Goal: Task Accomplishment & Management: Use online tool/utility

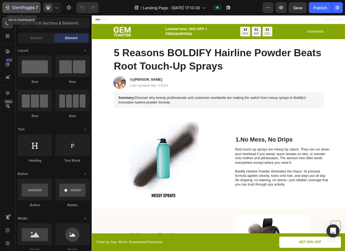
click at [7, 6] on icon "button" at bounding box center [8, 8] width 2 height 4
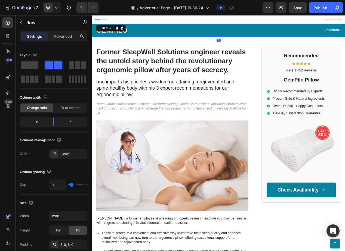
click at [270, 40] on div "Advertorial Text Block" at bounding box center [334, 35] width 157 height 13
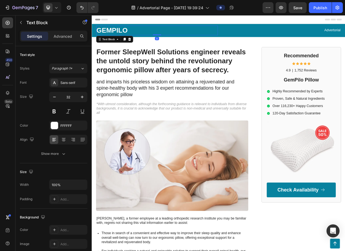
click at [136, 34] on p "GEMPILO" at bounding box center [176, 34] width 156 height 11
click at [123, 34] on p "GEMPILO" at bounding box center [176, 34] width 156 height 11
click at [109, 33] on p "GEMPILO" at bounding box center [176, 34] width 156 height 11
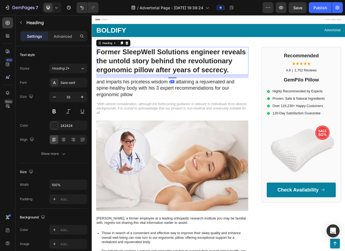
click at [240, 71] on h1 "Former SleepWell Solutions engineer reveals the untold story behind the revolut…" at bounding box center [195, 74] width 196 height 36
click at [278, 87] on div "Former SleepWell Solutions engineer reveals the untold story behind the revolut…" at bounding box center [199, 255] width 205 height 399
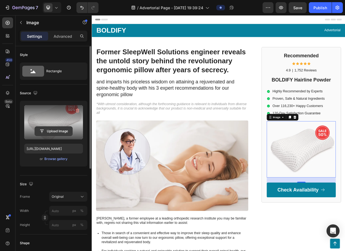
click at [60, 130] on input "file" at bounding box center [54, 131] width 38 height 9
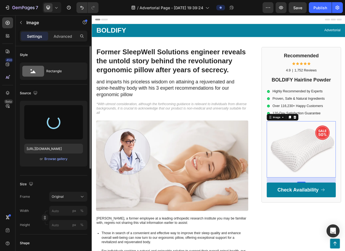
type input "[URL][DOMAIN_NAME]"
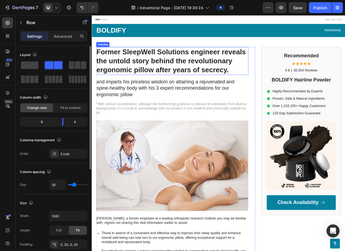
click at [168, 73] on h1 "Former SleepWell Solutions engineer reveals the untold story behind the revolut…" at bounding box center [195, 74] width 196 height 36
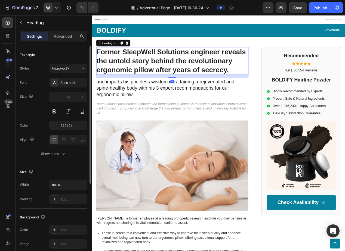
click at [168, 73] on h1 "Former SleepWell Solutions engineer reveals the untold story behind the revolut…" at bounding box center [195, 74] width 196 height 36
click at [168, 73] on p "Former SleepWell Solutions engineer reveals the untold story behind the revolut…" at bounding box center [195, 74] width 195 height 35
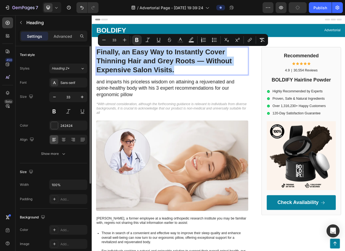
drag, startPoint x: 200, startPoint y: 85, endPoint x: 97, endPoint y: 63, distance: 105.7
click at [97, 63] on h1 "Finally, an Easy Way to Instantly Cover Thinning Hair and Grey Roots — Without …" at bounding box center [195, 74] width 196 height 36
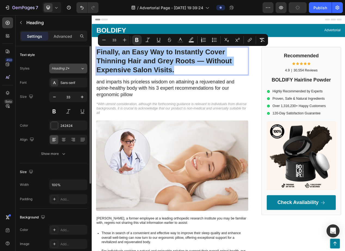
click at [83, 69] on icon at bounding box center [82, 68] width 5 height 5
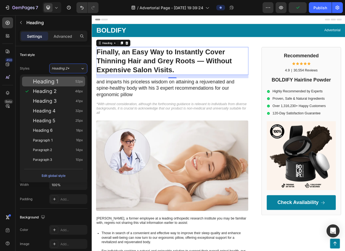
click at [51, 83] on span "Heading 1" at bounding box center [45, 81] width 25 height 5
type input "52"
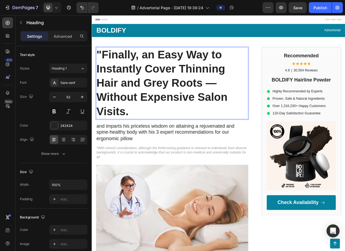
click at [149, 138] on p ""Finally, an Easy Way to Instantly Cover Thinning Hair and Grey Roots — Without…" at bounding box center [195, 103] width 195 height 92
click at [251, 101] on strong ""Finally, an Easy Way to Instantly Cover Thinning Hair and Grey Roots — Without…" at bounding box center [182, 102] width 169 height 89
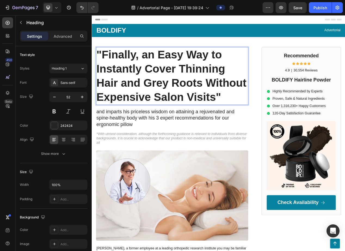
click at [260, 117] on p ""Finally, an Easy Way to Instantly Cover Thinning Hair and Grey Roots Without E…" at bounding box center [195, 93] width 195 height 73
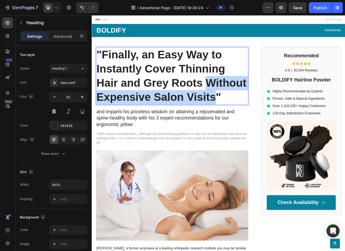
drag, startPoint x: 251, startPoint y: 121, endPoint x: 241, endPoint y: 104, distance: 19.8
click at [241, 104] on strong ""Finally, an Easy Way to Instantly Cover Thinning Hair and Grey Roots Without E…" at bounding box center [194, 93] width 193 height 71
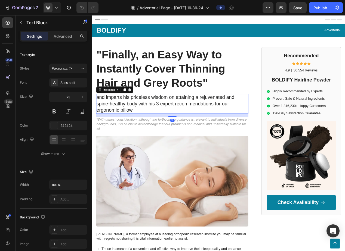
click at [215, 126] on p "and imparts his priceless wisdom on attaining a rejuvenated and spine-healthy b…" at bounding box center [195, 129] width 195 height 24
click at [231, 19] on div "Header" at bounding box center [255, 20] width 318 height 11
click at [133, 129] on p "and imparts his priceless wisdom on attaining a rejuvenated and spine-healthy b…" at bounding box center [195, 129] width 195 height 24
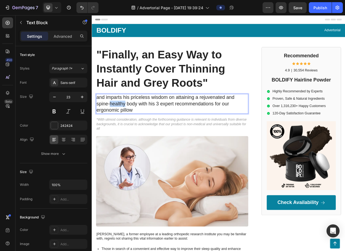
click at [133, 129] on p "and imparts his priceless wisdom on attaining a rejuvenated and spine-healthy b…" at bounding box center [195, 129] width 195 height 24
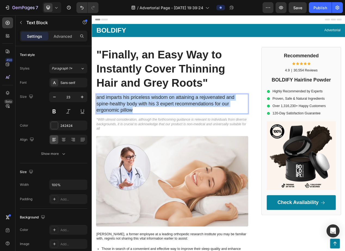
click at [133, 129] on p "and imparts his priceless wisdom on attaining a rejuvenated and spine-healthy b…" at bounding box center [195, 129] width 195 height 24
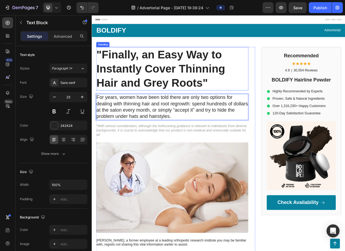
click at [194, 87] on strong ""Finally, an Easy Way to Instantly Cover Thinning Hair and Grey Roots"" at bounding box center [181, 84] width 166 height 53
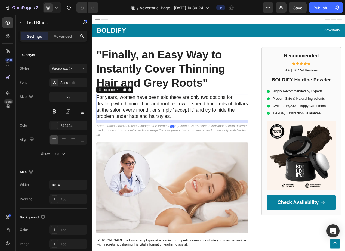
click at [242, 129] on p "For years, women have been told there are only two options for dealing with thi…" at bounding box center [195, 133] width 195 height 33
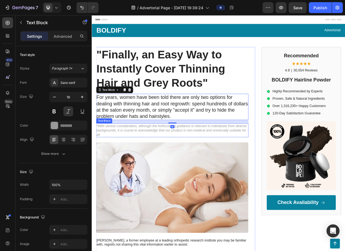
click at [241, 164] on p "*With utmost consideration, although the forthcoming guidance is relevant to in…" at bounding box center [195, 163] width 195 height 17
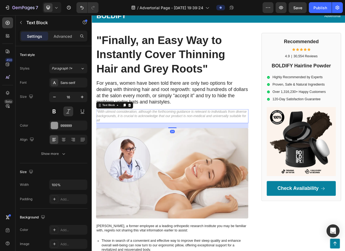
scroll to position [20, 0]
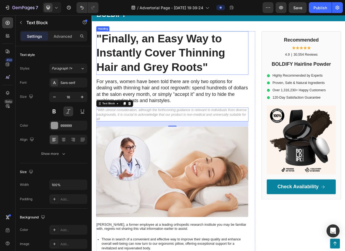
click at [247, 56] on strong ""Finally, an Easy Way to Instantly Cover Thinning Hair and Grey Roots"" at bounding box center [181, 64] width 166 height 53
click at [201, 137] on p "*With utmost consideration, although the forthcoming guidance is relevant to in…" at bounding box center [195, 143] width 195 height 17
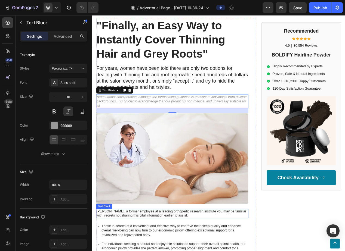
scroll to position [0, 0]
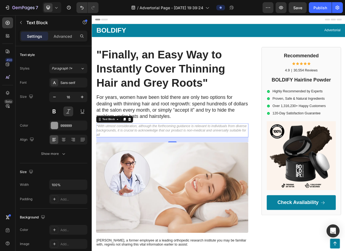
click at [213, 165] on p "*With utmost consideration, although the forthcoming guidance is relevant to in…" at bounding box center [195, 163] width 195 height 17
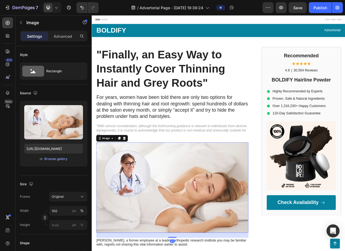
click at [212, 195] on img at bounding box center [195, 237] width 196 height 116
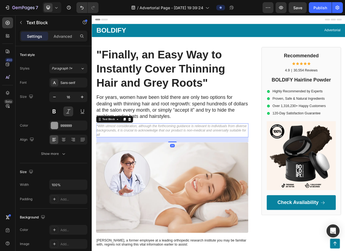
click at [214, 168] on p "*With utmost consideration, although the forthcoming guidance is relevant to in…" at bounding box center [195, 163] width 195 height 17
click at [141, 149] on icon at bounding box center [140, 150] width 4 height 4
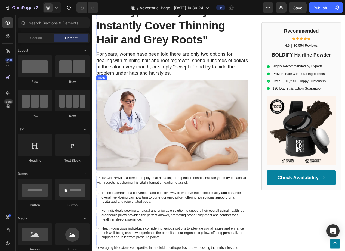
scroll to position [66, 0]
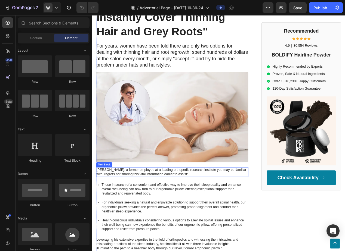
click at [147, 215] on p "[PERSON_NAME], a former employee at a leading orthopedic research institute you…" at bounding box center [195, 217] width 195 height 11
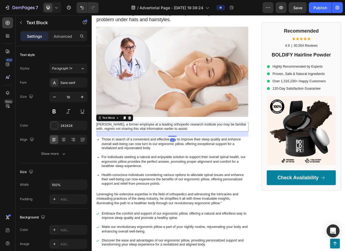
scroll to position [131, 0]
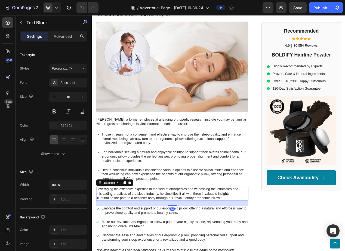
click at [138, 246] on p "Leveraging his extensive expertise in the field of orthopedics and witnessing t…" at bounding box center [195, 245] width 195 height 17
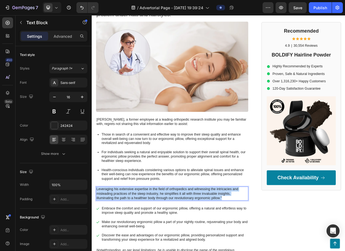
click at [138, 246] on p "Leveraging his extensive expertise in the field of orthopedics and witnessing t…" at bounding box center [195, 245] width 195 height 17
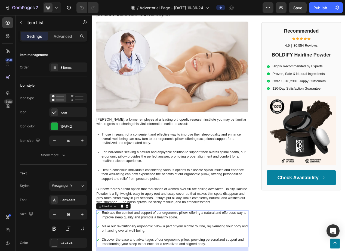
click at [198, 250] on p "But now there’s a third option that thousands of women over 50 are calling a li…" at bounding box center [195, 248] width 195 height 23
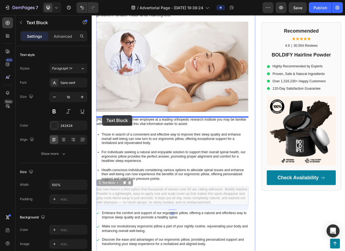
drag, startPoint x: 101, startPoint y: 232, endPoint x: 105, endPoint y: 144, distance: 87.9
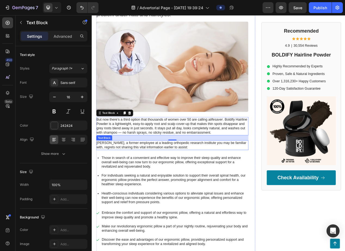
click at [142, 186] on p "[PERSON_NAME], a former employee at a leading orthopedic research institute you…" at bounding box center [195, 182] width 195 height 11
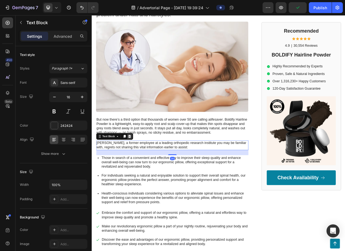
click at [139, 170] on icon at bounding box center [140, 171] width 4 height 4
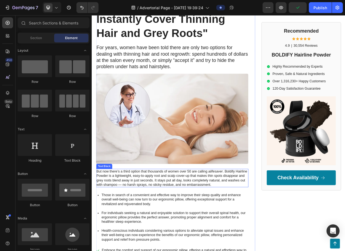
scroll to position [0, 0]
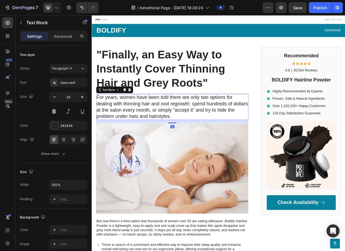
click at [160, 136] on p "For years, women have been told there are only two options for dealing with thi…" at bounding box center [195, 133] width 195 height 33
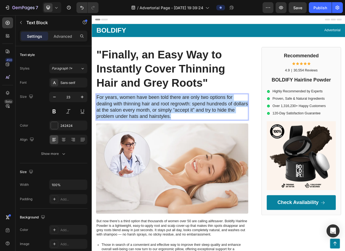
click at [160, 136] on p "For years, women have been told there are only two options for dealing with thi…" at bounding box center [195, 133] width 195 height 33
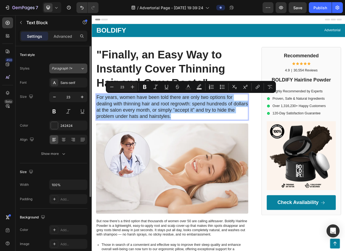
click at [83, 70] on icon at bounding box center [82, 68] width 5 height 5
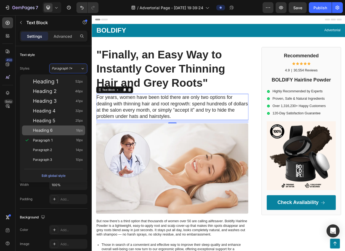
click at [54, 131] on div "Heading 6 18px" at bounding box center [58, 130] width 50 height 5
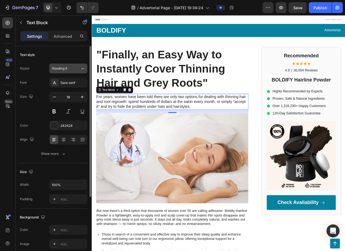
click at [74, 68] on div "Heading 6" at bounding box center [66, 68] width 29 height 5
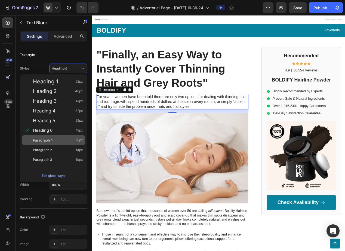
click at [54, 142] on div "Paragraph 1 16px" at bounding box center [58, 140] width 50 height 5
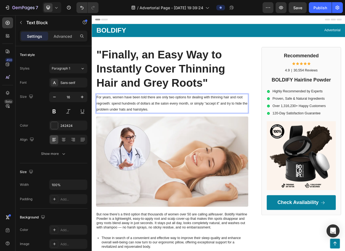
click at [157, 131] on p "For years, women have been told there are only two options for dealing with thi…" at bounding box center [195, 128] width 195 height 23
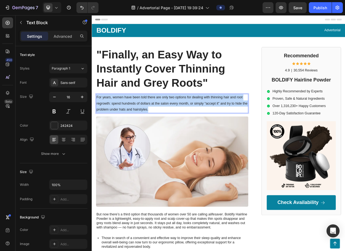
click at [157, 131] on p "For years, women have been told there are only two options for dealing with thi…" at bounding box center [195, 128] width 195 height 23
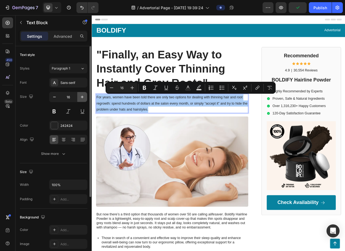
click at [82, 98] on icon "button" at bounding box center [81, 96] width 5 height 5
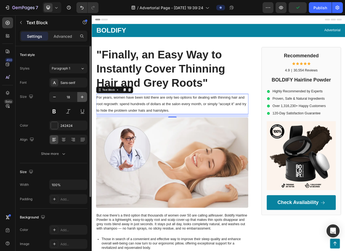
click at [82, 98] on icon "button" at bounding box center [81, 96] width 5 height 5
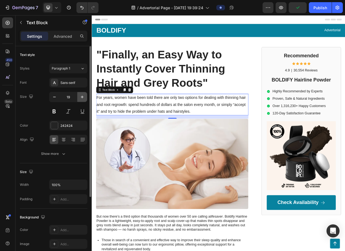
click at [82, 98] on icon "button" at bounding box center [81, 96] width 5 height 5
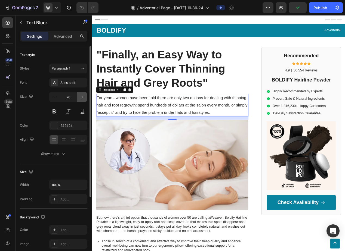
click at [82, 98] on icon "button" at bounding box center [81, 96] width 5 height 5
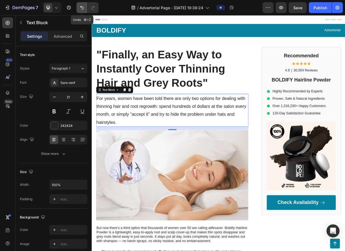
click at [78, 6] on button "Undo/Redo" at bounding box center [81, 7] width 11 height 11
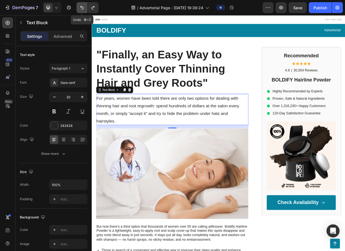
click at [78, 6] on button "Undo/Redo" at bounding box center [81, 7] width 11 height 11
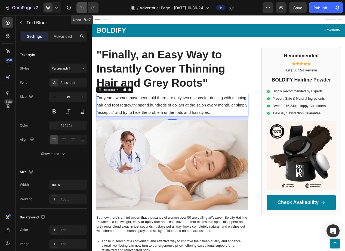
click at [78, 6] on button "Undo/Redo" at bounding box center [81, 7] width 11 height 11
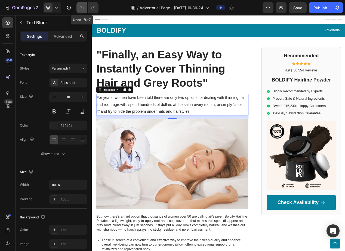
click at [78, 6] on button "Undo/Redo" at bounding box center [81, 7] width 11 height 11
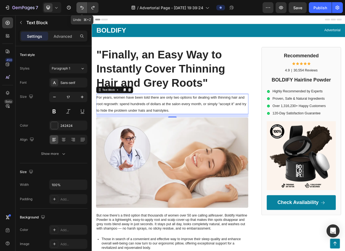
click at [78, 6] on button "Undo/Redo" at bounding box center [81, 7] width 11 height 11
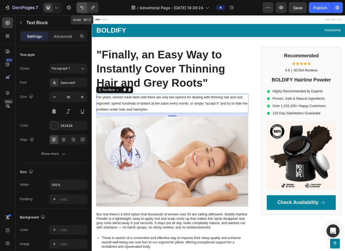
click at [78, 6] on button "Undo/Redo" at bounding box center [81, 7] width 11 height 11
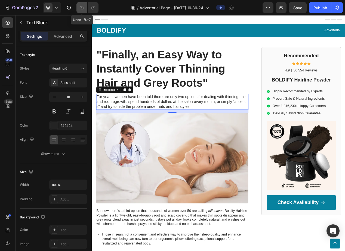
click at [78, 6] on button "Undo/Redo" at bounding box center [81, 7] width 11 height 11
type input "23"
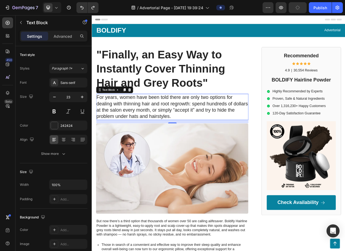
click at [173, 129] on p "For years, women have been told there are only two options for dealing with thi…" at bounding box center [195, 133] width 195 height 33
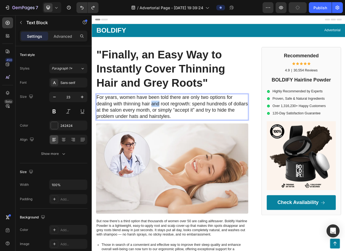
click at [173, 129] on p "For years, women have been told there are only two options for dealing with thi…" at bounding box center [195, 133] width 195 height 33
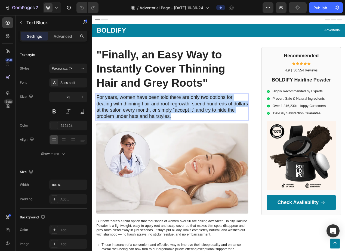
click at [173, 129] on p "For years, women have been told there are only two options for dealing with thi…" at bounding box center [195, 133] width 195 height 33
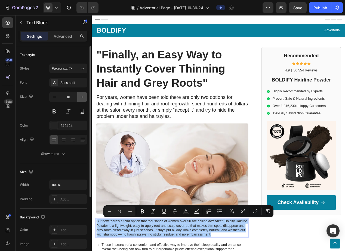
click at [82, 97] on icon "button" at bounding box center [82, 97] width 3 height 3
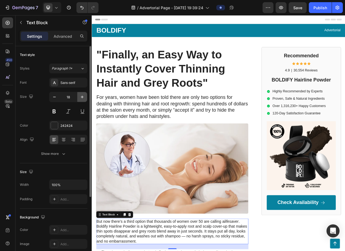
click at [82, 97] on icon "button" at bounding box center [82, 97] width 3 height 3
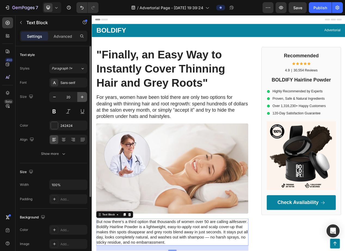
click at [82, 97] on icon "button" at bounding box center [82, 97] width 3 height 3
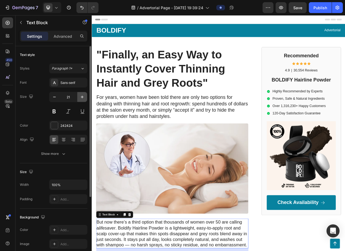
click at [82, 97] on icon "button" at bounding box center [82, 97] width 3 height 3
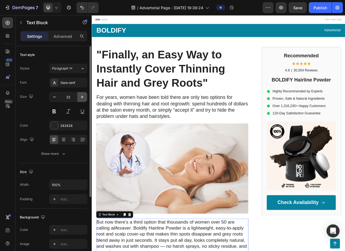
type input "23"
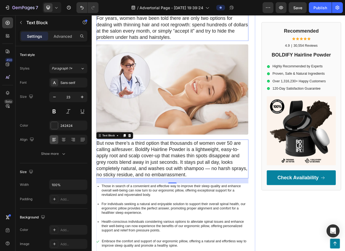
scroll to position [108, 0]
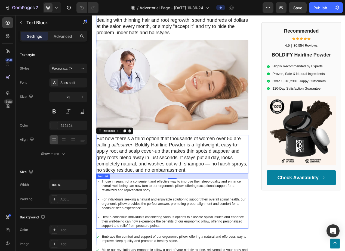
click at [199, 241] on p "Those in search of a convenient and effective way to improve their sleep qualit…" at bounding box center [198, 235] width 188 height 17
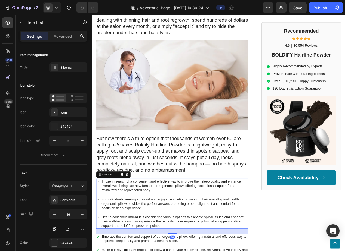
click at [190, 230] on p "Those in search of a convenient and effective way to improve their sleep qualit…" at bounding box center [198, 235] width 188 height 17
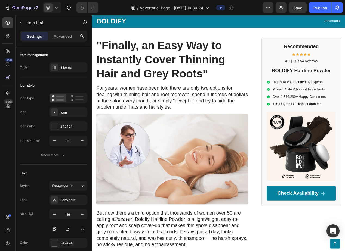
scroll to position [0, 0]
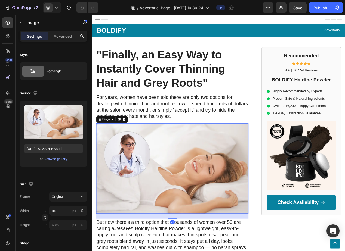
click at [200, 211] on img at bounding box center [195, 213] width 196 height 116
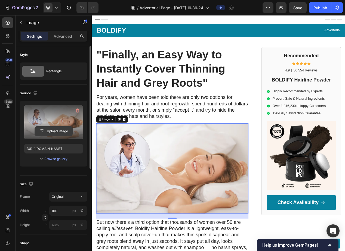
click at [53, 135] on input "file" at bounding box center [54, 131] width 38 height 9
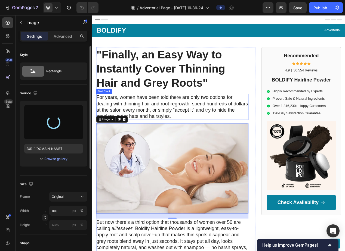
type input "[URL][DOMAIN_NAME]"
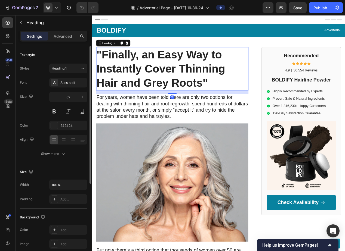
click at [204, 100] on strong ""Finally, an Easy Way to Instantly Cover Thinning Hair and Grey Roots"" at bounding box center [181, 84] width 166 height 53
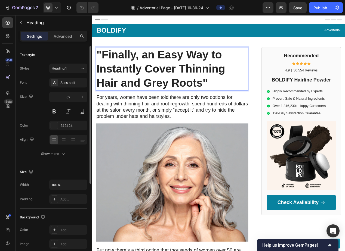
click at [233, 103] on strong ""Finally, an Easy Way to Instantly Cover Thinning Hair and Grey Roots"" at bounding box center [181, 84] width 166 height 53
click at [232, 104] on strong ""Finally, an Easy Way to Instantly Cover Thinning Hair and Grey Roots"" at bounding box center [181, 84] width 166 height 53
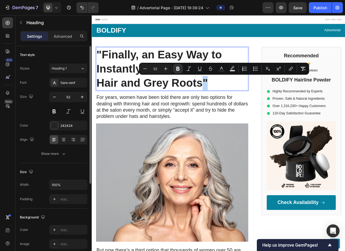
click at [231, 106] on strong ""Finally, an Easy Way to Instantly Cover Thinning Hair and Grey Roots"" at bounding box center [181, 84] width 166 height 53
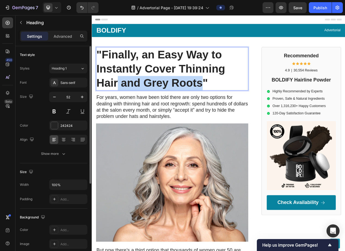
drag, startPoint x: 234, startPoint y: 106, endPoint x: 127, endPoint y: 105, distance: 106.9
click at [127, 105] on strong ""Finally, an Easy Way to Instantly Cover Thinning Hair and Grey Roots"" at bounding box center [181, 84] width 166 height 53
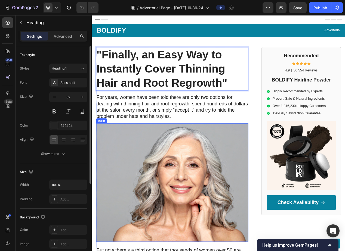
click at [159, 196] on img at bounding box center [195, 231] width 196 height 153
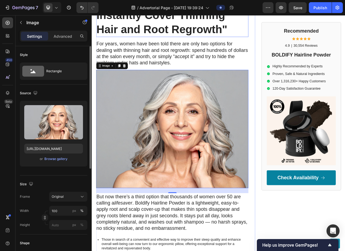
scroll to position [69, 0]
click at [214, 61] on p "For years, women have been told there are only two options for dealing with thi…" at bounding box center [195, 64] width 195 height 33
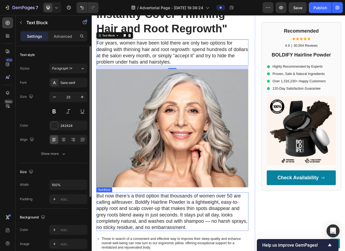
scroll to position [63, 0]
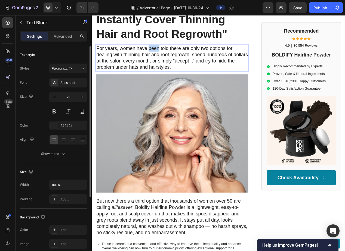
click at [171, 61] on p "For years, women have been told there are only two options for dealing with thi…" at bounding box center [195, 70] width 195 height 33
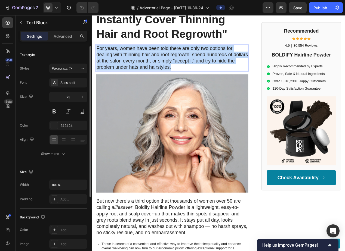
click at [171, 61] on p "For years, women have been told there are only two options for dealing with thi…" at bounding box center [195, 70] width 195 height 33
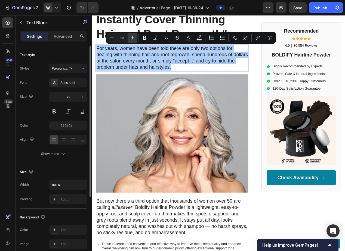
click at [134, 37] on icon "Editor contextual toolbar" at bounding box center [132, 37] width 5 height 5
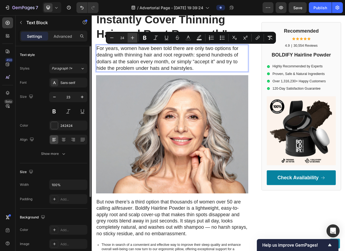
click at [134, 37] on icon "Editor contextual toolbar" at bounding box center [132, 37] width 5 height 5
type input "25"
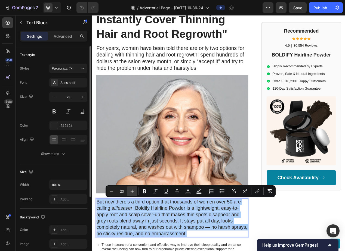
click at [132, 191] on icon "Editor contextual toolbar" at bounding box center [131, 191] width 5 height 5
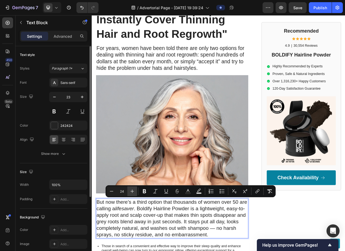
click at [132, 191] on icon "Editor contextual toolbar" at bounding box center [131, 191] width 5 height 5
type input "25"
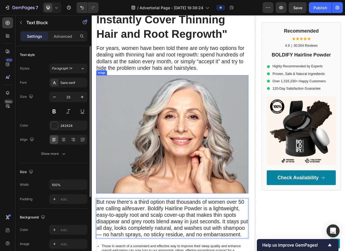
scroll to position [0, 0]
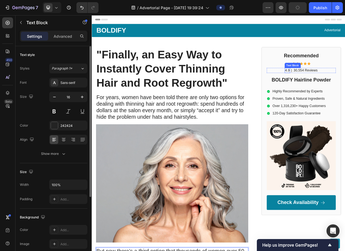
click at [278, 87] on p "4.9" at bounding box center [344, 87] width 6 height 6
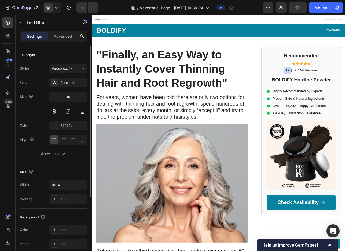
click at [278, 87] on p "4.9" at bounding box center [344, 87] width 6 height 6
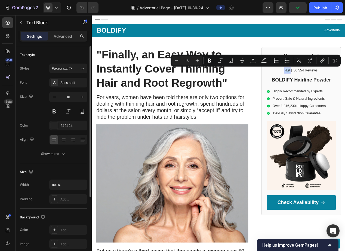
click at [278, 86] on p "4.9" at bounding box center [344, 87] width 6 height 6
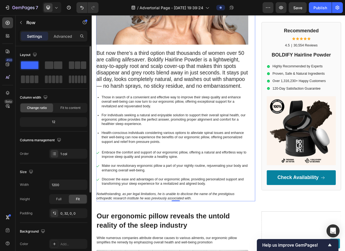
scroll to position [258, 0]
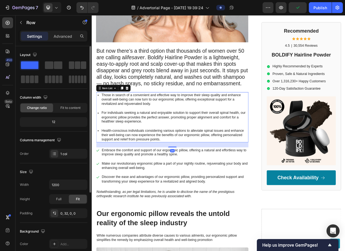
click at [161, 123] on p "Those in search of a convenient and effective way to improve their sleep qualit…" at bounding box center [198, 123] width 188 height 17
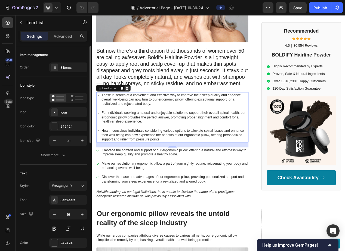
click at [138, 107] on icon at bounding box center [137, 109] width 4 height 4
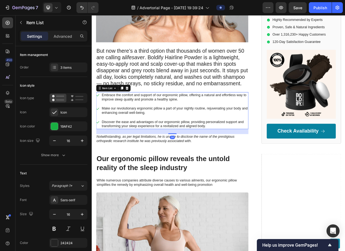
click at [189, 125] on p "Embrace the comfort and support of our ergonomic pillow, offering a natural and…" at bounding box center [198, 120] width 188 height 11
click at [137, 110] on icon at bounding box center [137, 109] width 4 height 4
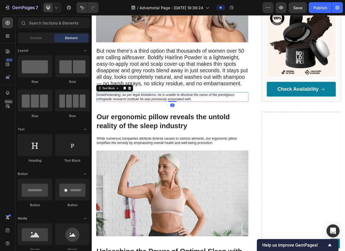
click at [151, 121] on p "Notwithstanding, as per legal limitations, he is unable to disclose the name of…" at bounding box center [195, 120] width 195 height 11
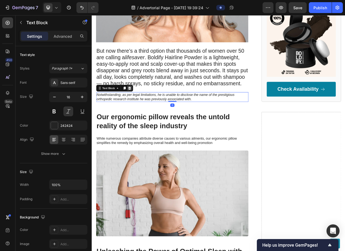
click at [139, 106] on div at bounding box center [140, 109] width 7 height 7
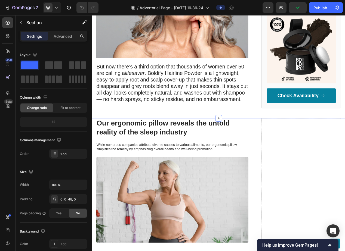
scroll to position [246, 0]
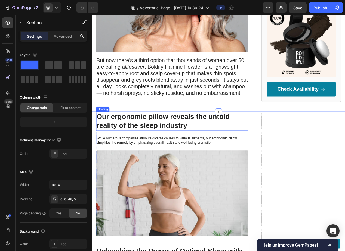
click at [129, 150] on h2 "Our ergonomic pillow reveals the untold reality of the sleep industry" at bounding box center [195, 152] width 196 height 24
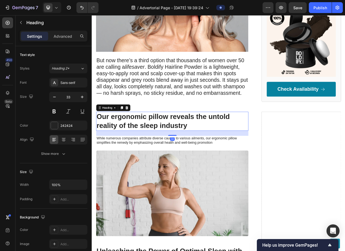
click at [129, 150] on h2 "Our ergonomic pillow reveals the untold reality of the sleep industry" at bounding box center [195, 152] width 196 height 24
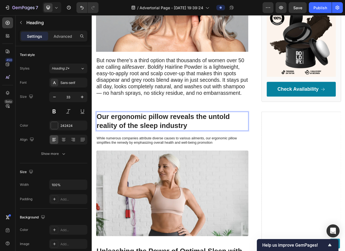
click at [129, 150] on p "Our ergonomic pillow reveals the untold reality of the sleep industry" at bounding box center [195, 151] width 195 height 23
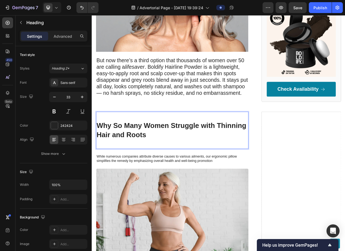
click at [160, 180] on p "Rich Text Editor. Editing area: main" at bounding box center [195, 181] width 195 height 12
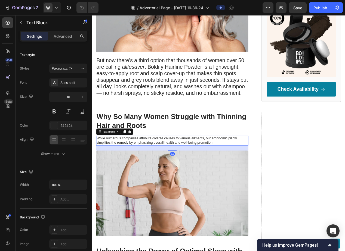
click at [147, 173] on p "While numerous companies attribute diverse causes to various ailments, our ergo…" at bounding box center [195, 176] width 195 height 11
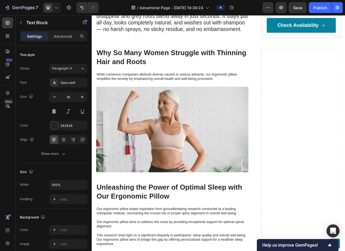
scroll to position [328, 0]
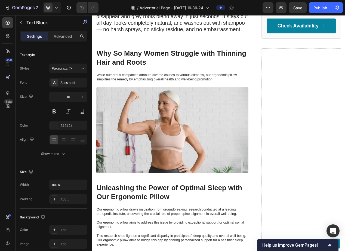
click at [162, 93] on p "While numerous companies attribute diverse causes to various ailments, our ergo…" at bounding box center [195, 94] width 195 height 11
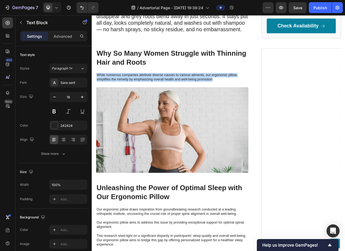
click at [162, 93] on p "While numerous companies attribute diverse causes to various ailments, our ergo…" at bounding box center [195, 94] width 195 height 11
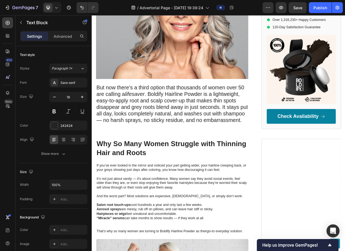
scroll to position [208, 0]
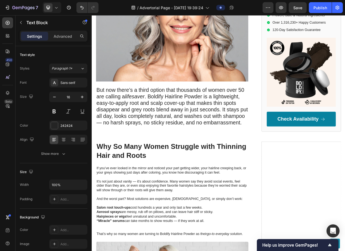
click at [156, 124] on p "But now there’s a third option that thousands of women over 50 are calling a li…" at bounding box center [195, 133] width 195 height 50
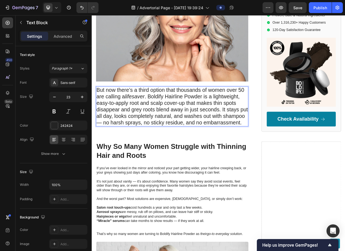
click at [156, 124] on p "But now there’s a third option that thousands of women over 50 are calling a li…" at bounding box center [195, 133] width 195 height 50
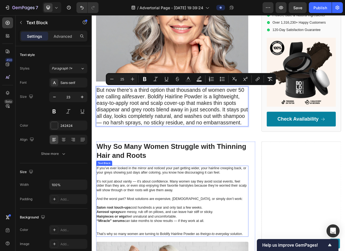
click at [152, 239] on p "It’s not just about vanity — it’s about confidence. Many women say they avoid s…" at bounding box center [195, 235] width 195 height 17
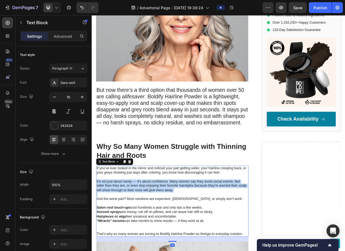
click at [152, 239] on p "It’s not just about vanity — it’s about confidence. Many women say they avoid s…" at bounding box center [195, 235] width 195 height 17
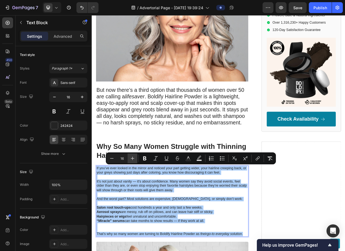
click at [133, 159] on icon "Editor contextual toolbar" at bounding box center [132, 158] width 5 height 5
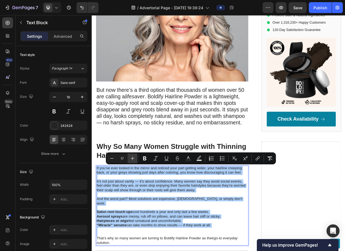
click at [133, 159] on icon "Editor contextual toolbar" at bounding box center [132, 158] width 5 height 5
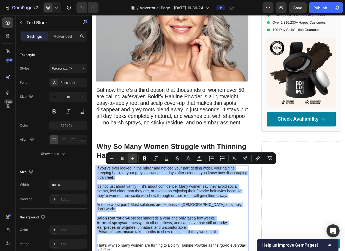
click at [133, 159] on icon "Editor contextual toolbar" at bounding box center [132, 158] width 5 height 5
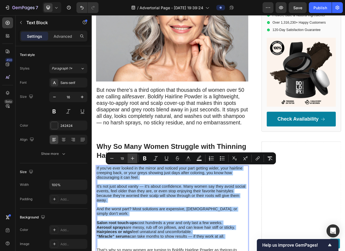
click at [133, 159] on icon "Editor contextual toolbar" at bounding box center [132, 158] width 5 height 5
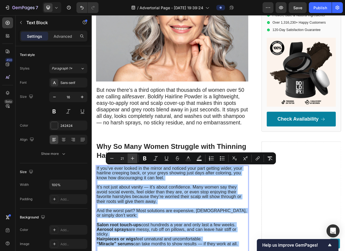
click at [133, 159] on icon "Editor contextual toolbar" at bounding box center [132, 158] width 5 height 5
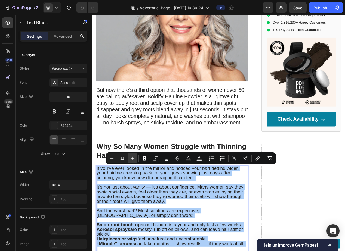
click at [133, 159] on icon "Editor contextual toolbar" at bounding box center [132, 158] width 5 height 5
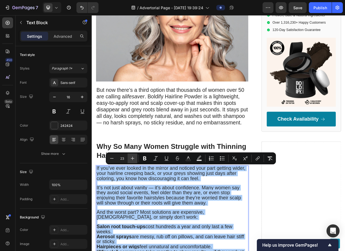
click at [133, 159] on icon "Editor contextual toolbar" at bounding box center [132, 158] width 5 height 5
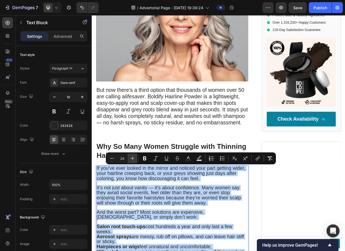
type input "25"
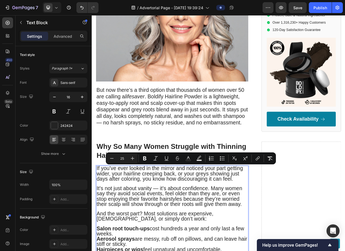
click at [171, 245] on span "It’s not just about vanity — it’s about confidence. Many women say they avoid s…" at bounding box center [192, 248] width 188 height 28
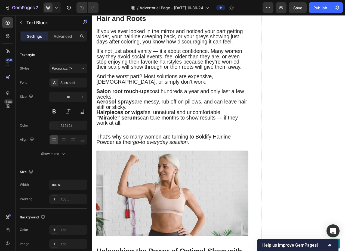
scroll to position [385, 0]
click at [128, 118] on p "Salon root touch-ups cost hundreds a year and only last a few weeks." at bounding box center [195, 117] width 195 height 14
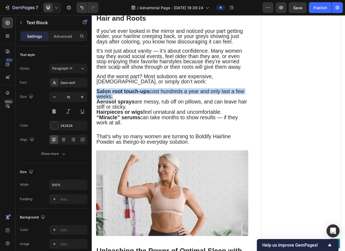
click at [128, 118] on p "Salon root touch-ups cost hundreds a year and only last a few weeks." at bounding box center [195, 117] width 195 height 14
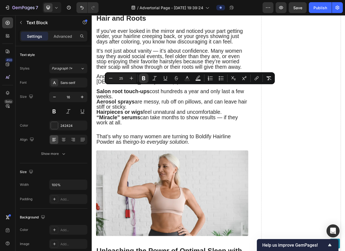
click at [133, 149] on p "“Miracle” serums can take months to show results — if they work at all." at bounding box center [195, 151] width 195 height 14
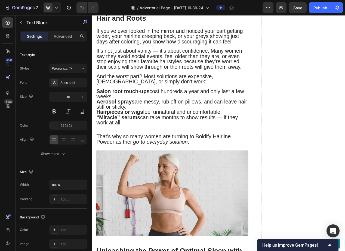
click at [98, 109] on strong "Salon root touch-ups" at bounding box center [132, 113] width 68 height 8
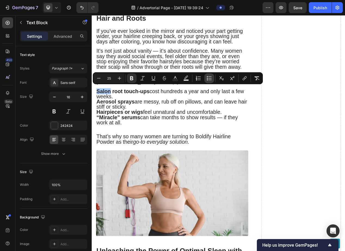
click at [207, 79] on icon "Editor contextual toolbar" at bounding box center [207, 79] width 1 height 1
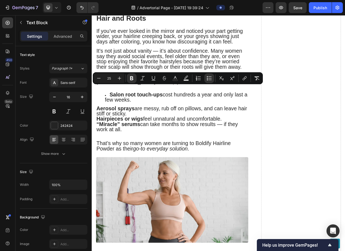
click at [140, 145] on strong "Hairpieces or wigs" at bounding box center [128, 149] width 60 height 8
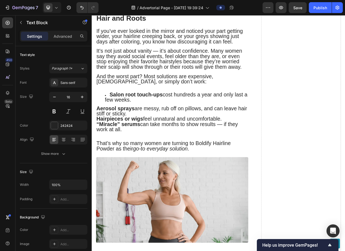
click at [98, 132] on strong "Aerosol sprays" at bounding box center [122, 135] width 49 height 8
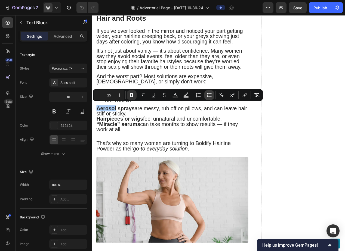
click at [206, 95] on button "Bulleted List" at bounding box center [209, 95] width 10 height 10
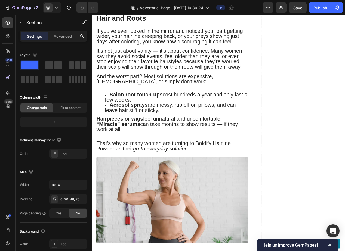
click at [98, 145] on strong "Hairpieces or wigs" at bounding box center [128, 149] width 60 height 8
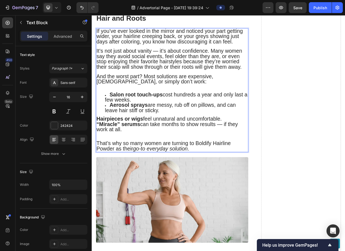
click at [100, 145] on strong "Hairpieces or wigs" at bounding box center [128, 149] width 60 height 8
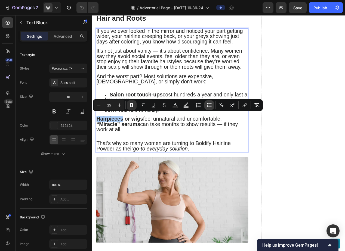
click at [210, 108] on button "Bulleted List" at bounding box center [209, 105] width 10 height 10
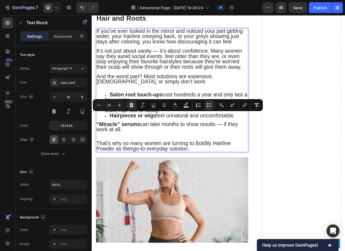
click at [126, 154] on span "“Miracle” serums can take months to show results — if they work at all." at bounding box center [189, 159] width 182 height 14
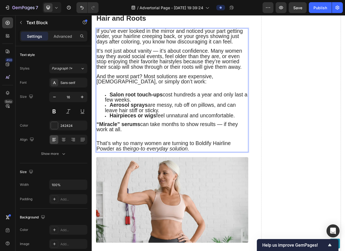
click at [109, 152] on strong "“Miracle” serums" at bounding box center [126, 156] width 56 height 8
click at [100, 152] on strong "“Miracle” serums" at bounding box center [126, 156] width 56 height 8
click at [98, 152] on strong "“Miracle” serums" at bounding box center [126, 156] width 56 height 8
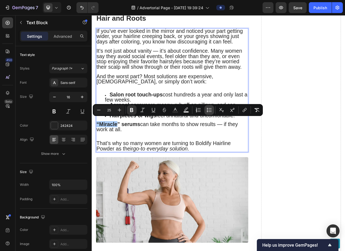
click at [212, 109] on icon "Editor contextual toolbar" at bounding box center [208, 109] width 5 height 5
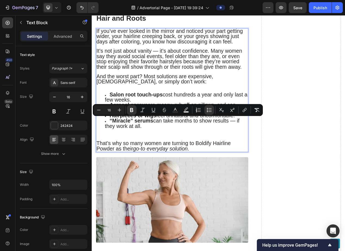
click at [200, 166] on p "Rich Text Editor. Editing area: main" at bounding box center [195, 169] width 195 height 6
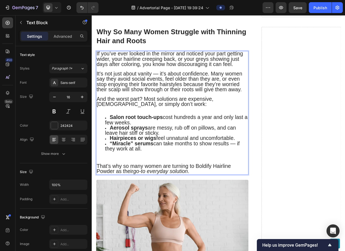
scroll to position [359, 0]
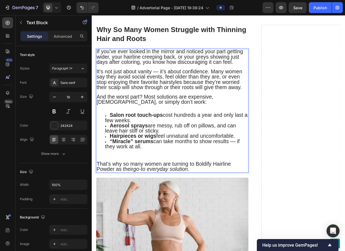
click at [199, 94] on span "It’s not just about vanity — it’s about confidence. Many women say they avoid s…" at bounding box center [192, 98] width 188 height 28
click at [193, 47] on h2 "Why So Many Women Struggle with Thinning Hair and Roots" at bounding box center [195, 39] width 196 height 24
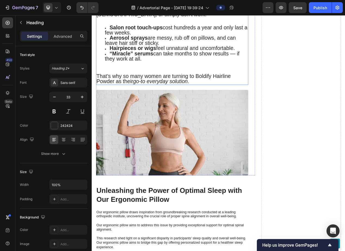
scroll to position [472, 0]
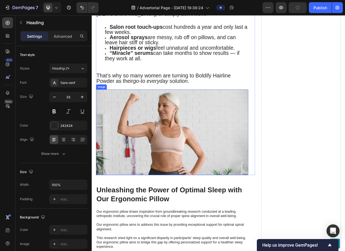
click at [226, 143] on img at bounding box center [195, 166] width 196 height 110
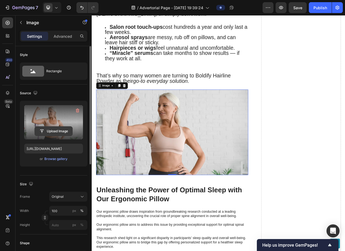
click at [53, 130] on input "file" at bounding box center [54, 131] width 38 height 9
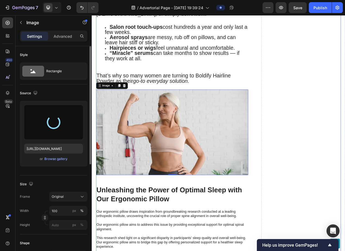
type input "[URL][DOMAIN_NAME]"
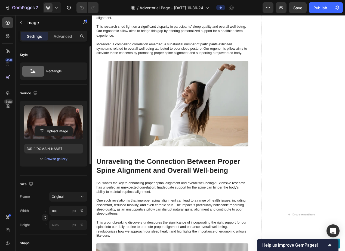
scroll to position [637, 0]
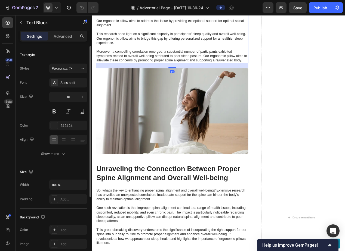
click at [165, 76] on p "Our ergonomic pillow draws inspiration from groundbreaking research conducted a…" at bounding box center [195, 39] width 195 height 73
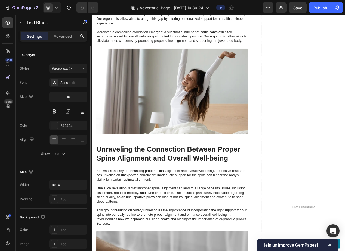
scroll to position [641, 0]
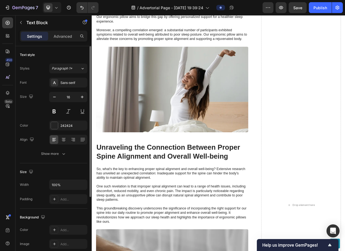
click at [156, 48] on p "Our ergonomic pillow draws inspiration from groundbreaking research conducted a…" at bounding box center [195, 11] width 195 height 73
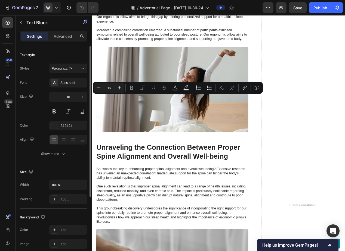
click at [154, 48] on p "Our ergonomic pillow draws inspiration from groundbreaking research conducted a…" at bounding box center [195, 11] width 195 height 73
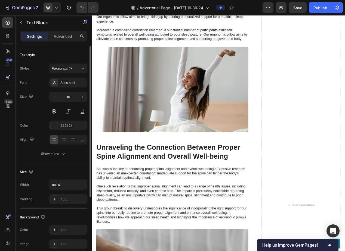
click at [154, 48] on p "Our ergonomic pillow draws inspiration from groundbreaking research conducted a…" at bounding box center [195, 11] width 195 height 73
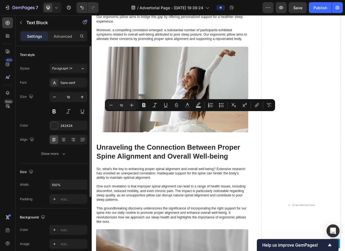
click at [107, 48] on p "Our ergonomic pillow draws inspiration from groundbreaking research conducted a…" at bounding box center [195, 11] width 195 height 73
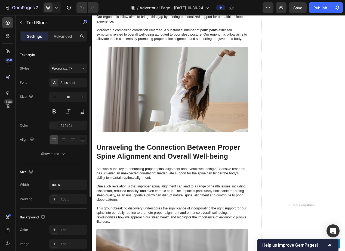
click at [107, 48] on p "Our ergonomic pillow draws inspiration from groundbreaking research conducted a…" at bounding box center [195, 11] width 195 height 73
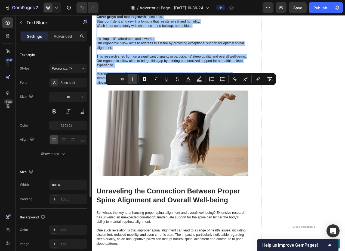
click at [133, 78] on icon "Editor contextual toolbar" at bounding box center [132, 78] width 5 height 5
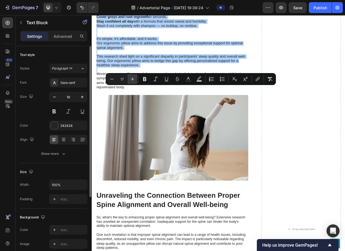
click at [133, 78] on icon "Editor contextual toolbar" at bounding box center [132, 78] width 5 height 5
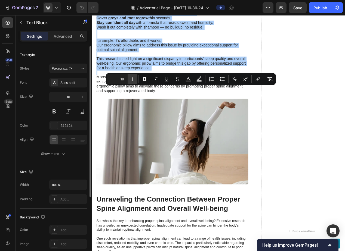
click at [133, 78] on icon "Editor contextual toolbar" at bounding box center [132, 78] width 5 height 5
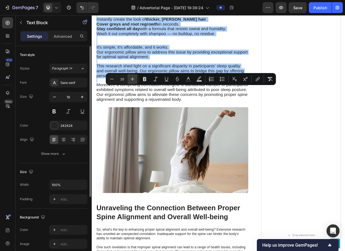
click at [133, 78] on icon "Editor contextual toolbar" at bounding box center [132, 78] width 5 height 5
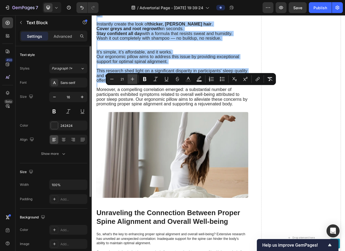
click at [133, 78] on icon "Editor contextual toolbar" at bounding box center [132, 78] width 5 height 5
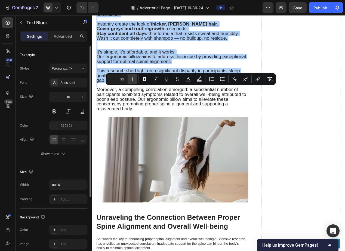
click at [133, 78] on icon "Editor contextual toolbar" at bounding box center [132, 78] width 5 height 5
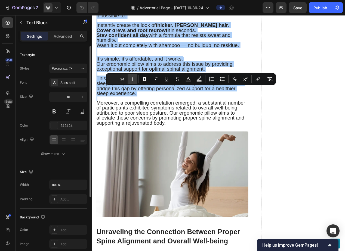
click at [133, 78] on icon "Editor contextual toolbar" at bounding box center [132, 78] width 5 height 5
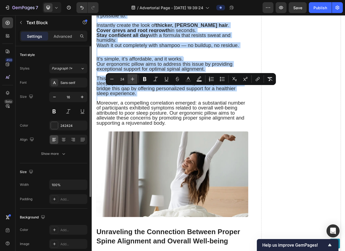
type input "25"
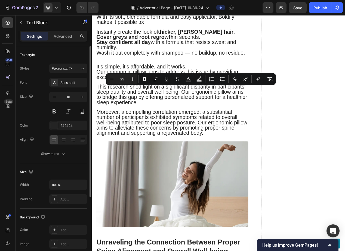
click at [195, 60] on span "Stay confident all day with a formula that resists sweat and humidity." at bounding box center [188, 53] width 180 height 14
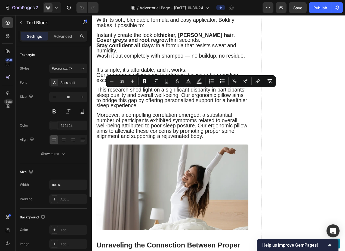
scroll to position [637, 0]
click at [202, 32] on p "With its soft, blendable formula and easy applicator, Boldify makes it possible…" at bounding box center [195, 26] width 195 height 14
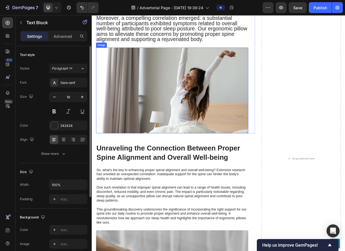
scroll to position [727, 0]
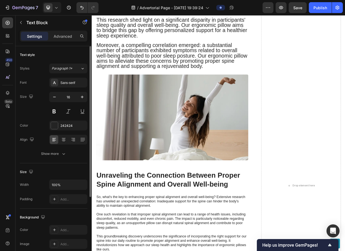
click at [165, 84] on span "Moreover, a compelling correlation emerged: a substantial number of participant…" at bounding box center [195, 67] width 194 height 35
click at [146, 13] on span "Our ergonomic pillow aims to address this issue by providing exceptional suppor…" at bounding box center [189, 5] width 183 height 14
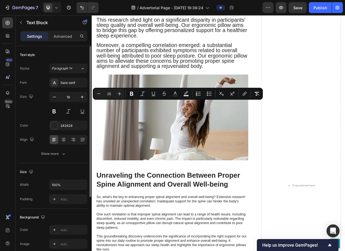
click at [152, 13] on span "Our ergonomic pillow aims to address this issue by providing exceptional suppor…" at bounding box center [189, 5] width 183 height 14
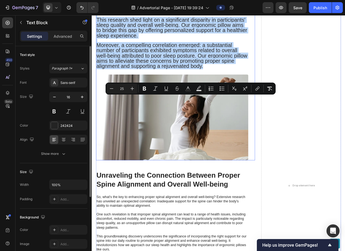
drag, startPoint x: 98, startPoint y: 125, endPoint x: 269, endPoint y: 214, distance: 192.4
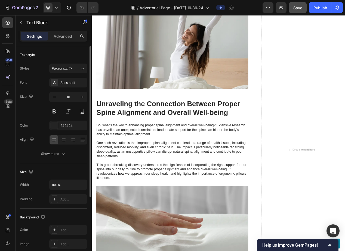
click at [278, 10] on span "Save" at bounding box center [297, 7] width 9 height 5
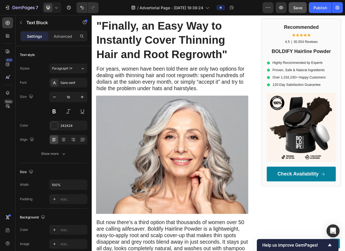
scroll to position [0, 0]
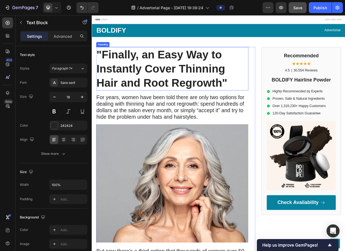
click at [172, 82] on strong ""Finally, an Easy Way to Instantly Cover Thinning Hair and Root Regrowth"" at bounding box center [182, 84] width 169 height 53
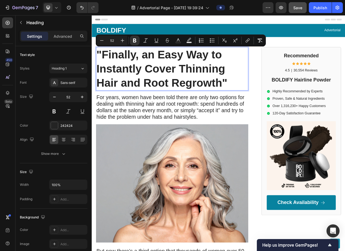
click at [169, 83] on strong ""Finally, an Easy Way to Instantly Cover Thinning Hair and Root Regrowth"" at bounding box center [182, 84] width 169 height 53
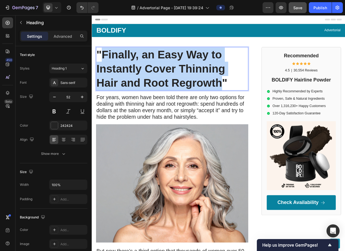
drag, startPoint x: 106, startPoint y: 65, endPoint x: 255, endPoint y: 103, distance: 154.1
click at [255, 103] on strong ""Finally, an Easy Way to Instantly Cover Thinning Hair and Root Regrowth"" at bounding box center [182, 84] width 169 height 53
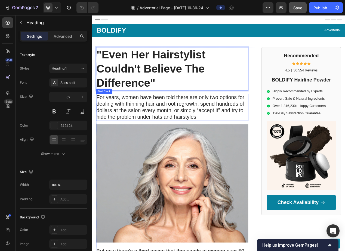
click at [219, 133] on span "For years, women have been told there are only two options for dealing with thi…" at bounding box center [193, 133] width 190 height 33
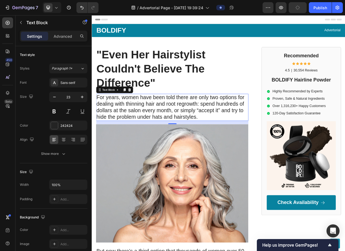
click at [203, 129] on span "For years, women have been told there are only two options for dealing with thi…" at bounding box center [193, 133] width 190 height 33
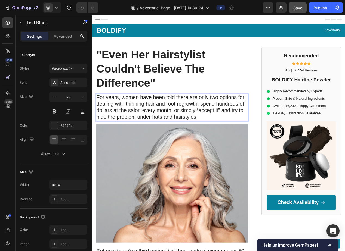
click at [161, 135] on span "For years, women have been told there are only two options for dealing with thi…" at bounding box center [193, 133] width 190 height 33
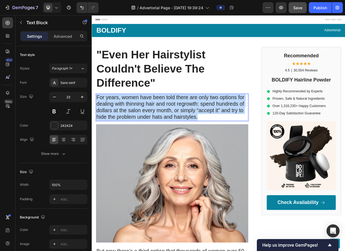
click at [161, 135] on span "For years, women have been told there are only two options for dealing with thi…" at bounding box center [193, 133] width 190 height 33
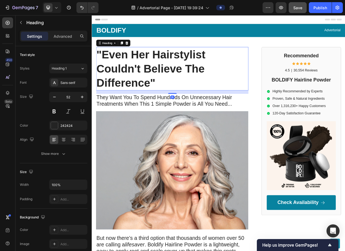
click at [212, 70] on strong ""Even Her Hairstylist Couldn't Believe The Difference"" at bounding box center [168, 84] width 140 height 53
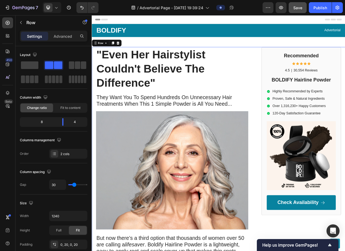
click at [278, 221] on div "⁠⁠⁠⁠⁠⁠⁠ "Even Her Hairstylist Couldn't Believe The Difference" Heading They Wan…" at bounding box center [255, 206] width 326 height 300
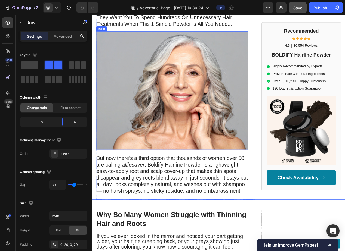
scroll to position [104, 0]
